Goal: Information Seeking & Learning: Learn about a topic

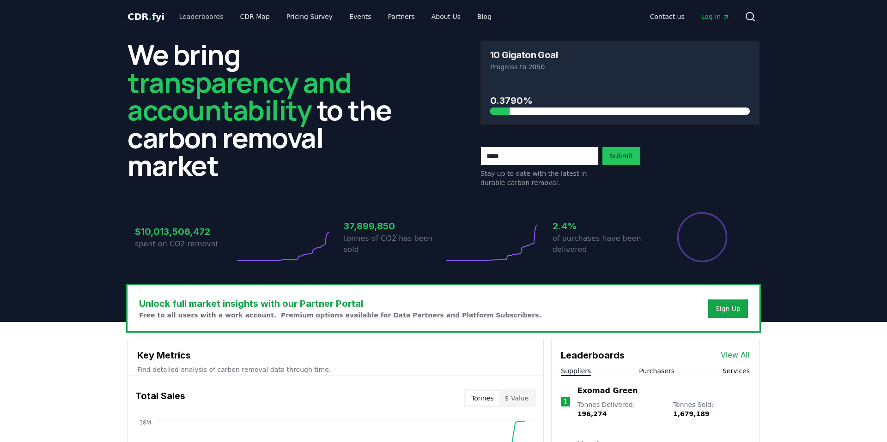
click at [206, 16] on link "Leaderboards" at bounding box center [201, 16] width 59 height 17
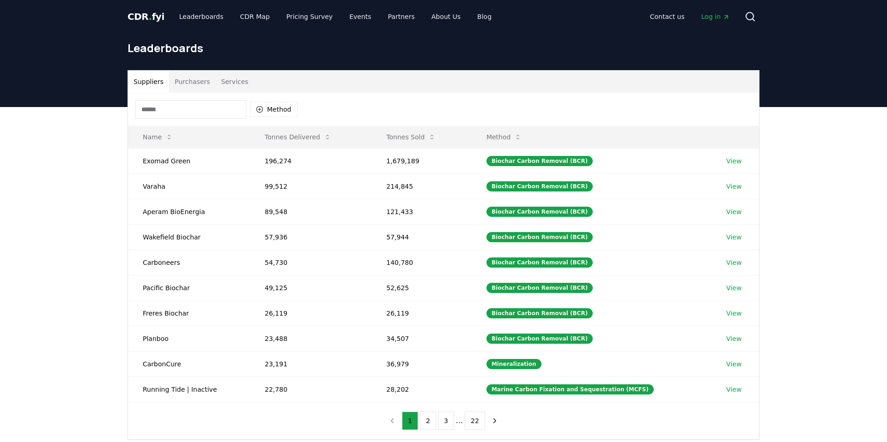
click at [199, 81] on button "Purchasers" at bounding box center [192, 82] width 47 height 22
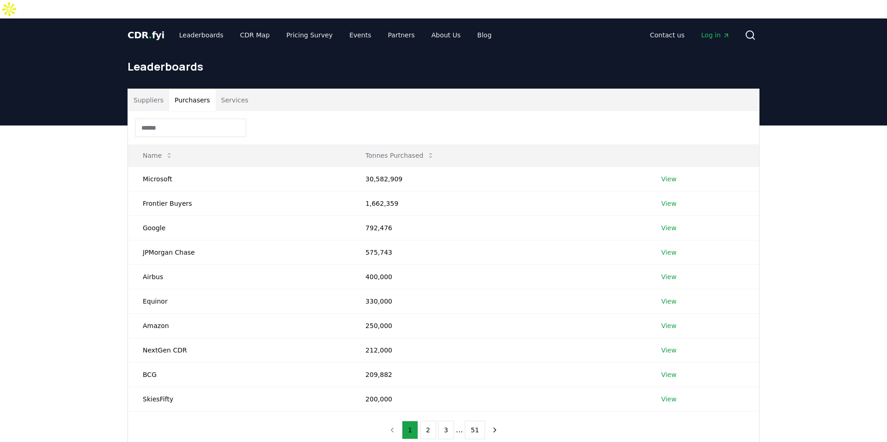
click at [222, 89] on button "Services" at bounding box center [235, 100] width 38 height 22
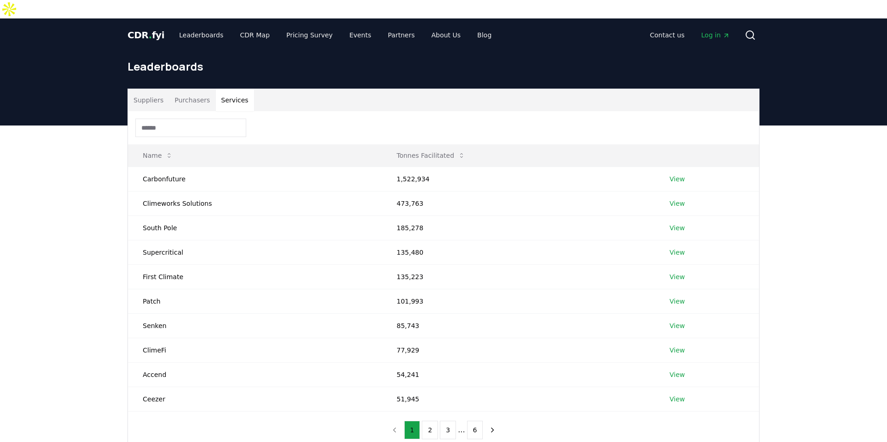
click at [150, 89] on button "Suppliers" at bounding box center [148, 100] width 41 height 22
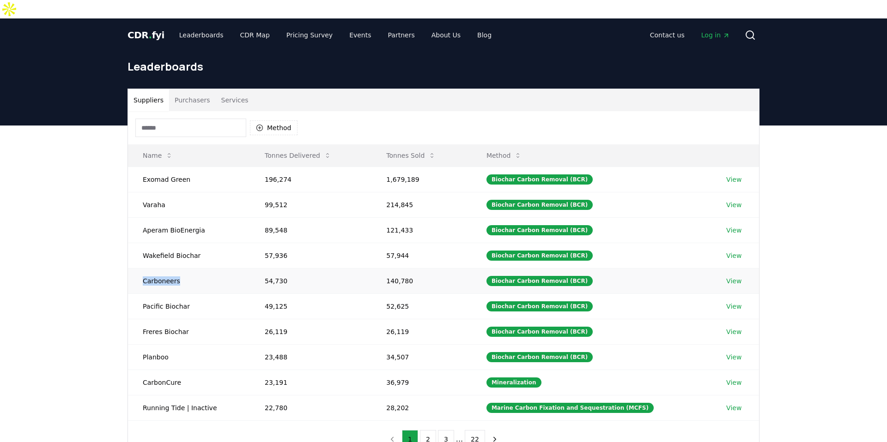
drag, startPoint x: 200, startPoint y: 269, endPoint x: 139, endPoint y: 259, distance: 62.3
click at [139, 268] on td "Carboneers" at bounding box center [189, 280] width 122 height 25
drag, startPoint x: 412, startPoint y: 260, endPoint x: 152, endPoint y: 259, distance: 260.5
click at [152, 268] on tr "Carboneers 54,730 140,780 Biochar Carbon Removal (BCR) View" at bounding box center [443, 280] width 631 height 25
click at [169, 243] on td "Wakefield Biochar" at bounding box center [189, 255] width 122 height 25
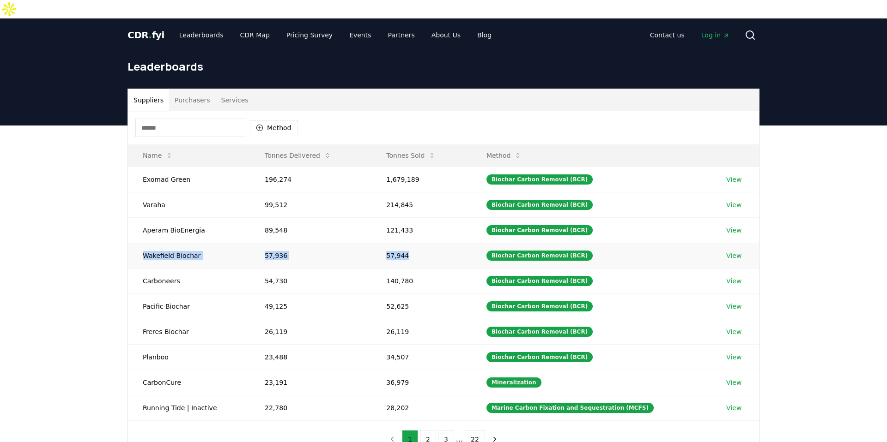
drag, startPoint x: 418, startPoint y: 239, endPoint x: 129, endPoint y: 235, distance: 289.2
click at [129, 243] on tr "Wakefield Biochar 57,936 57,944 Biochar Carbon Removal (BCR) View" at bounding box center [443, 255] width 631 height 25
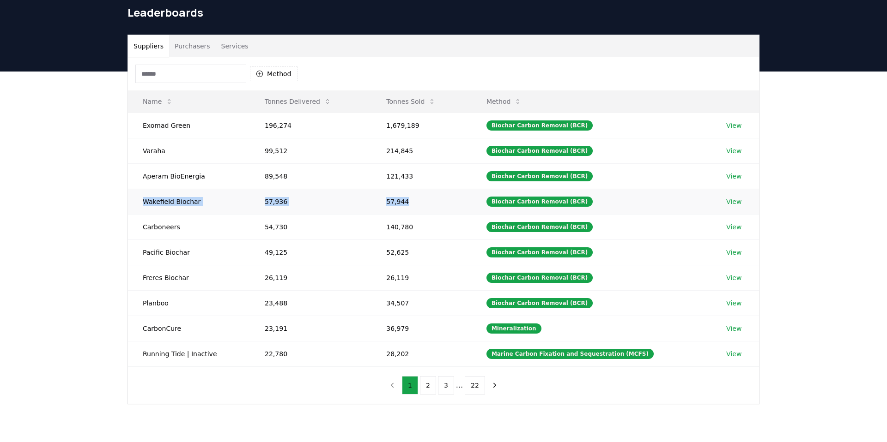
scroll to position [55, 0]
click at [430, 376] on button "2" at bounding box center [428, 385] width 16 height 18
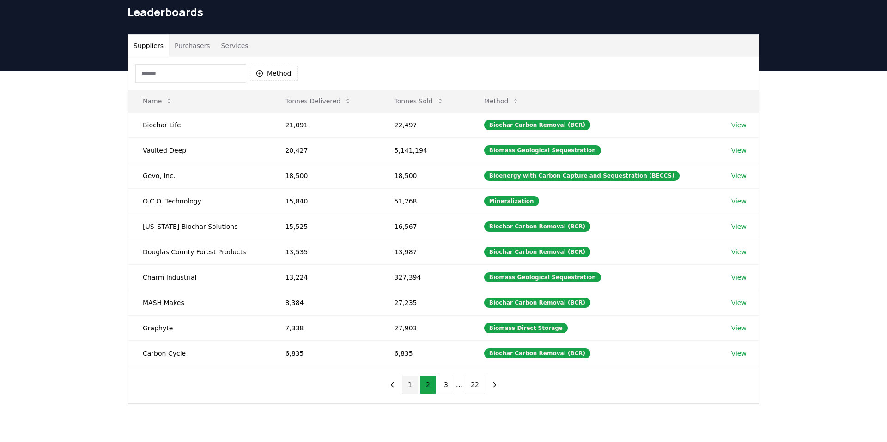
click at [409, 376] on button "1" at bounding box center [410, 385] width 16 height 18
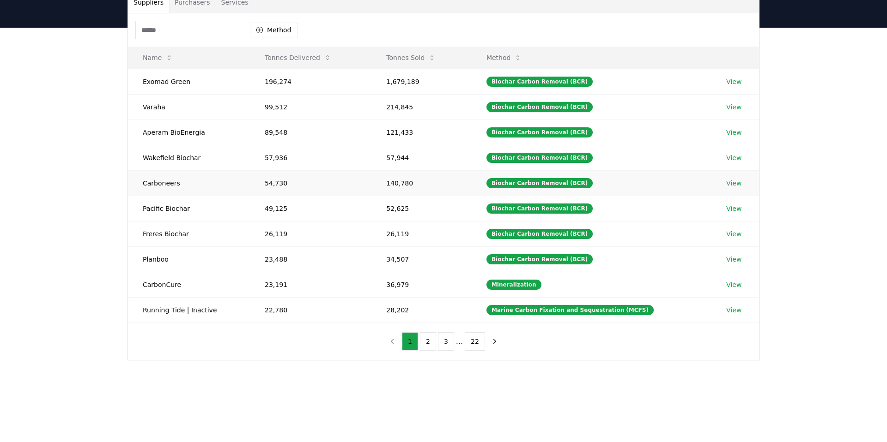
scroll to position [98, 0]
click at [436, 332] on button "2" at bounding box center [428, 341] width 16 height 18
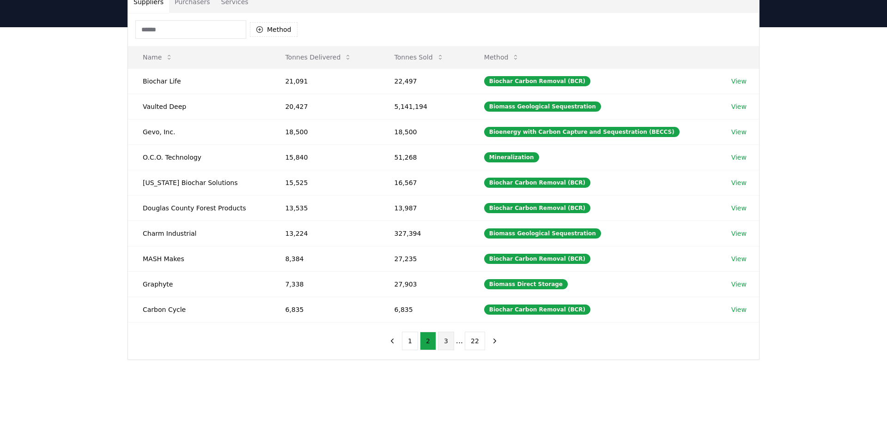
click at [451, 332] on button "3" at bounding box center [446, 341] width 16 height 18
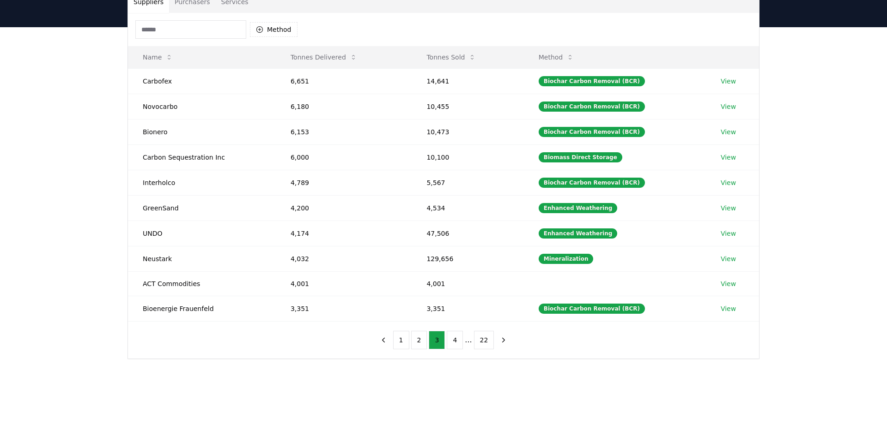
scroll to position [78, 0]
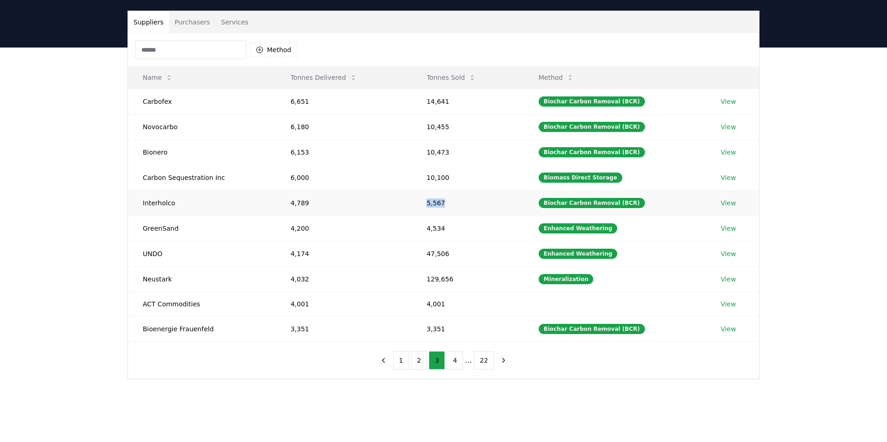
drag, startPoint x: 447, startPoint y: 186, endPoint x: 355, endPoint y: 182, distance: 91.5
click at [361, 190] on tr "Interholco 4,789 5,567 Biochar Carbon Removal (BCR) View" at bounding box center [443, 202] width 631 height 25
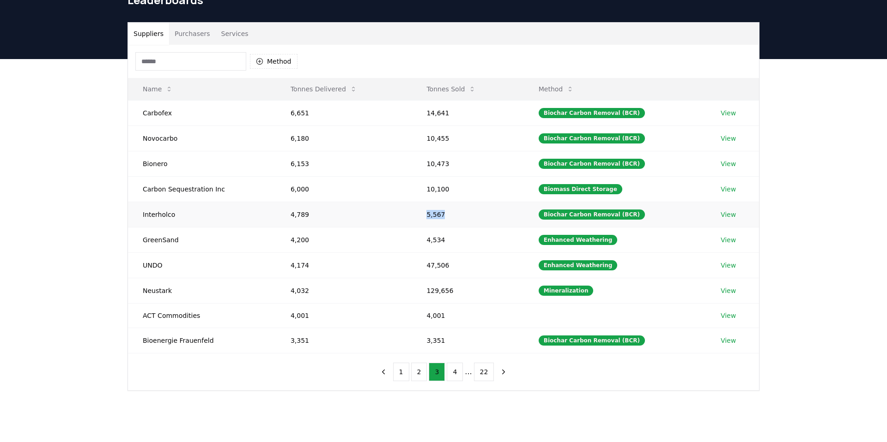
scroll to position [54, 0]
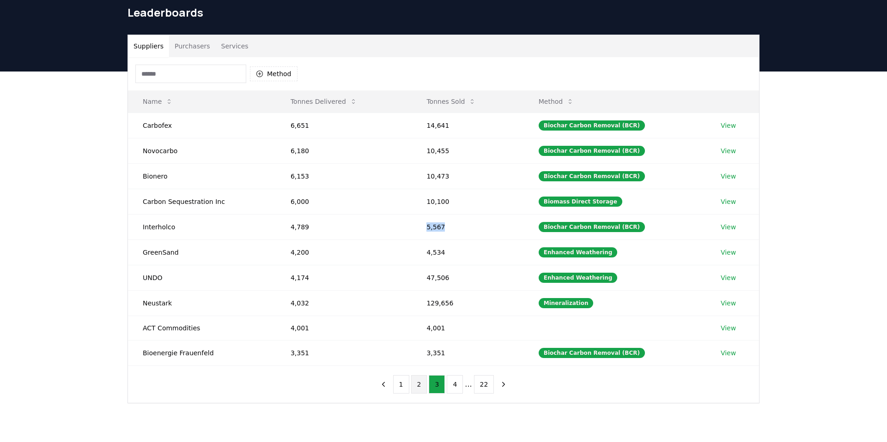
click at [417, 376] on button "2" at bounding box center [419, 385] width 16 height 18
